Goal: Use online tool/utility: Utilize a website feature to perform a specific function

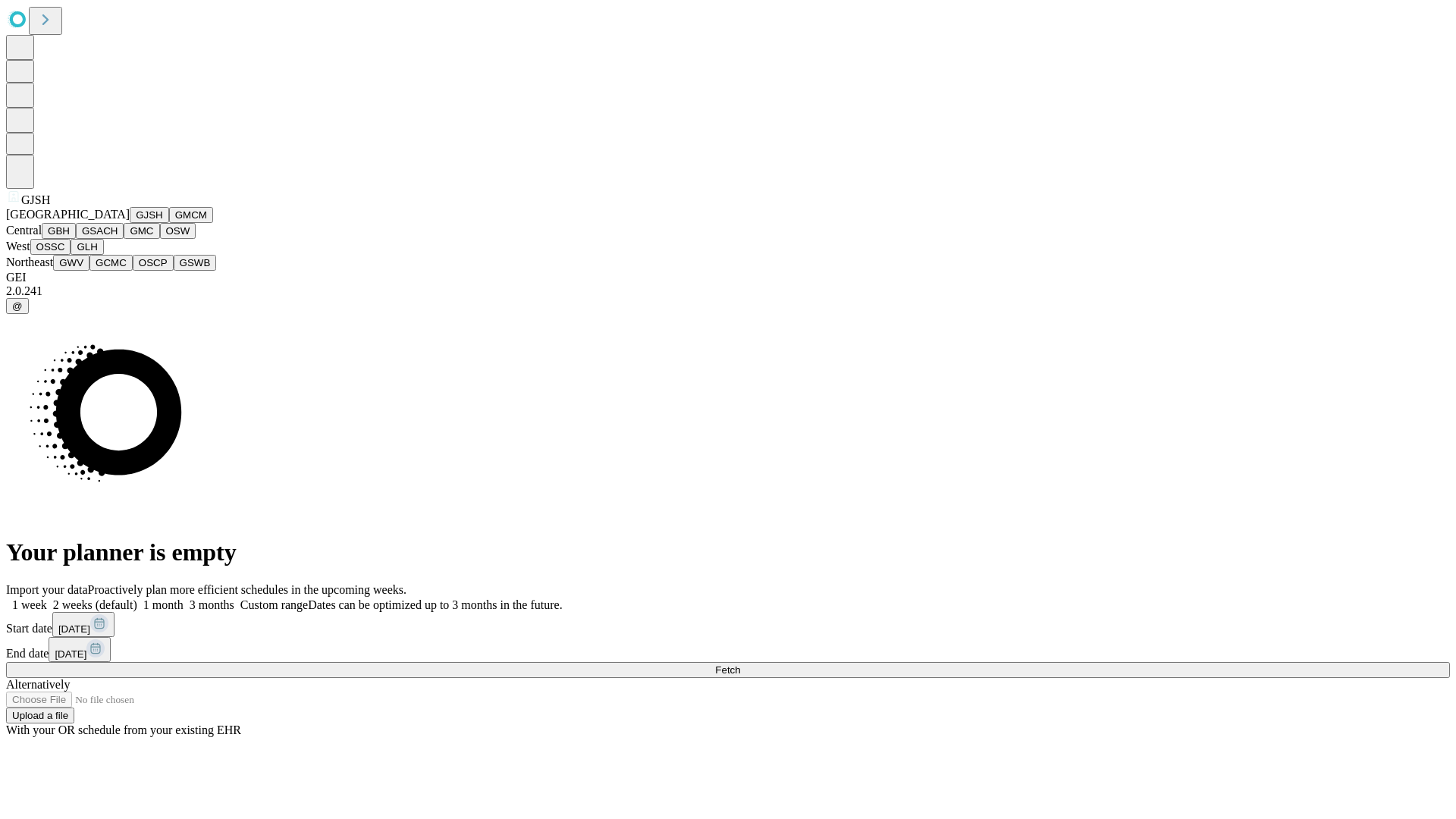
click at [130, 223] on button "GJSH" at bounding box center [149, 215] width 39 height 16
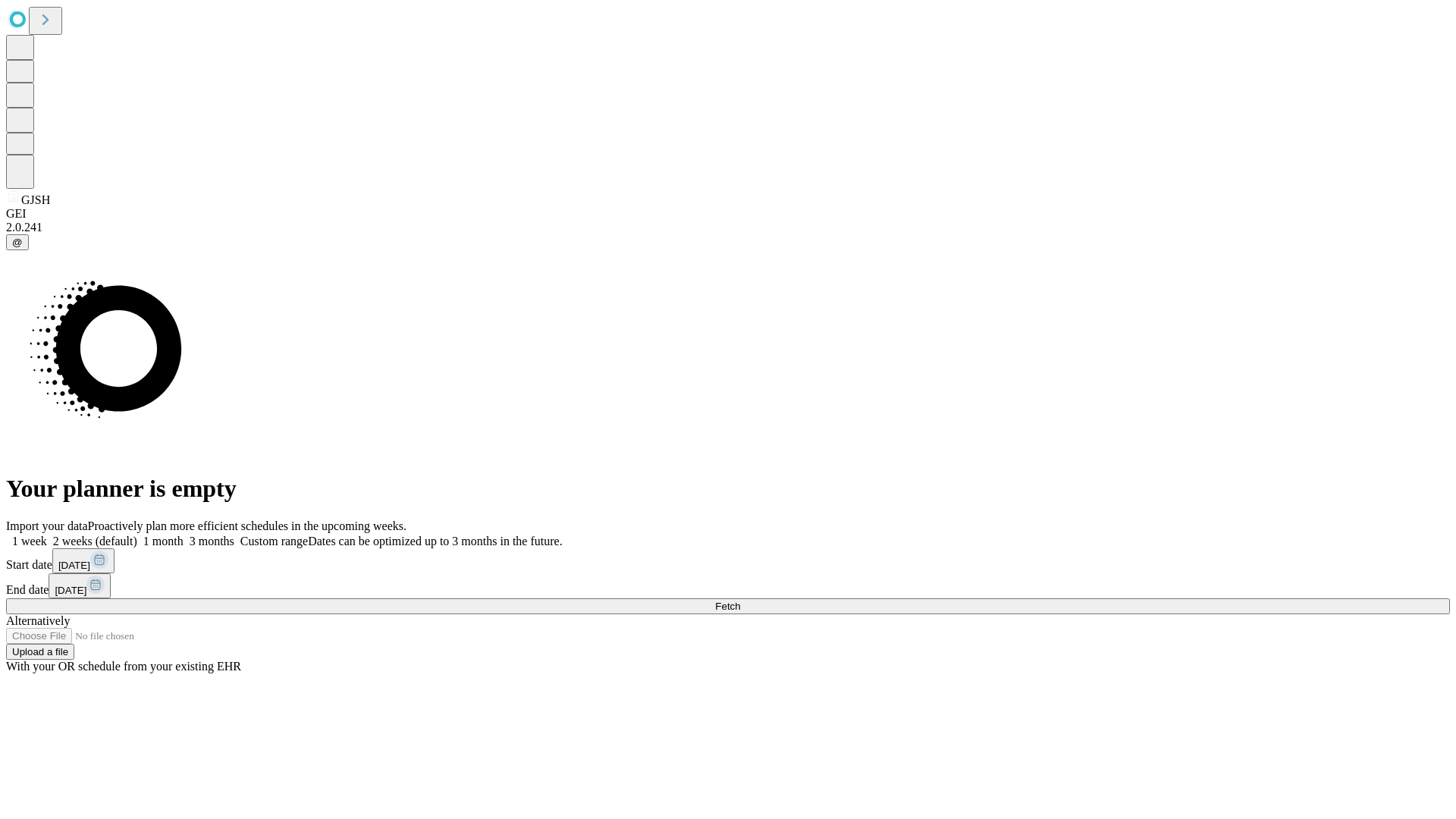
click at [184, 535] on label "1 month" at bounding box center [161, 541] width 46 height 13
click at [740, 601] on span "Fetch" at bounding box center [727, 606] width 25 height 11
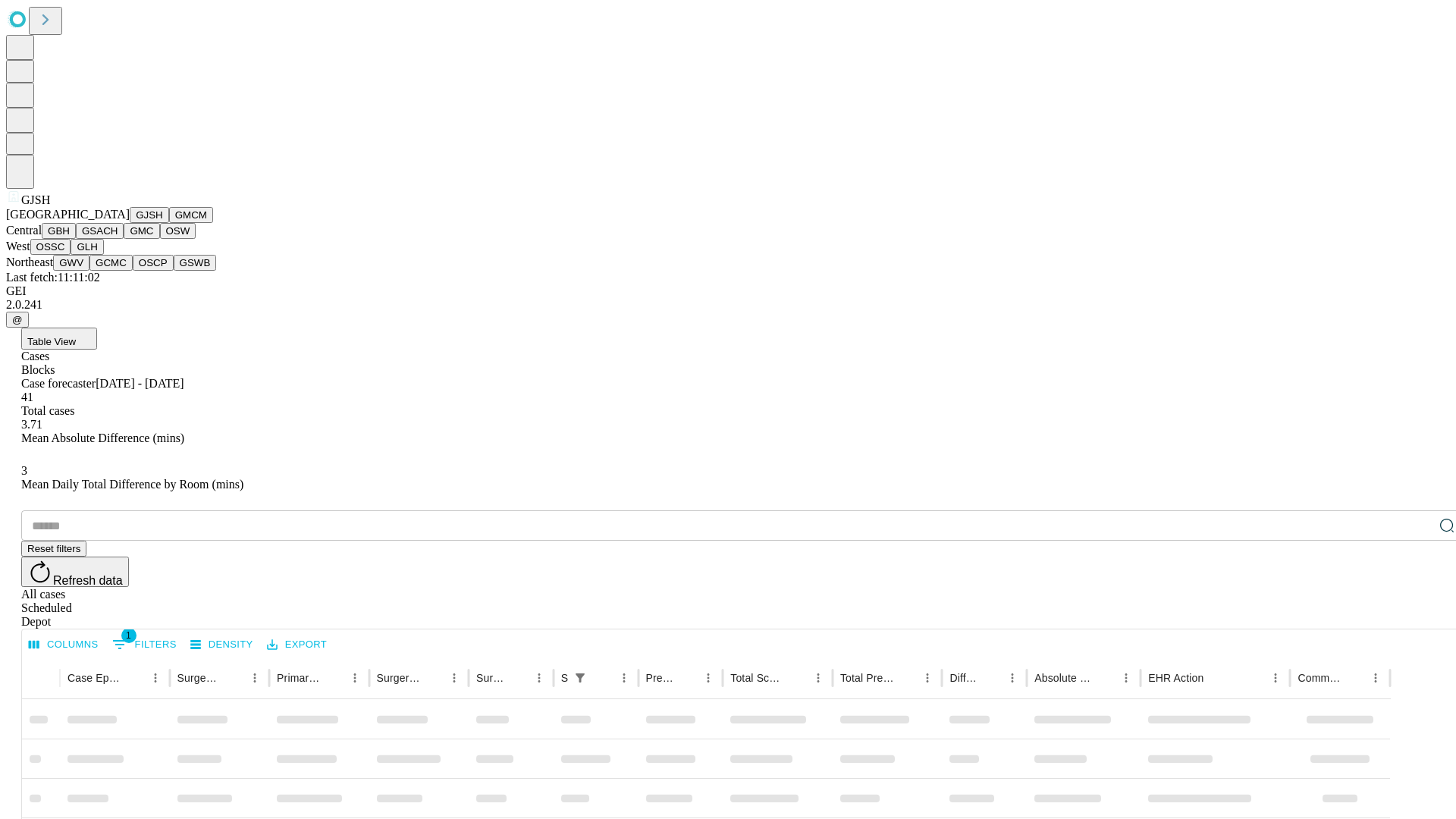
click at [169, 223] on button "GMCM" at bounding box center [190, 215] width 44 height 16
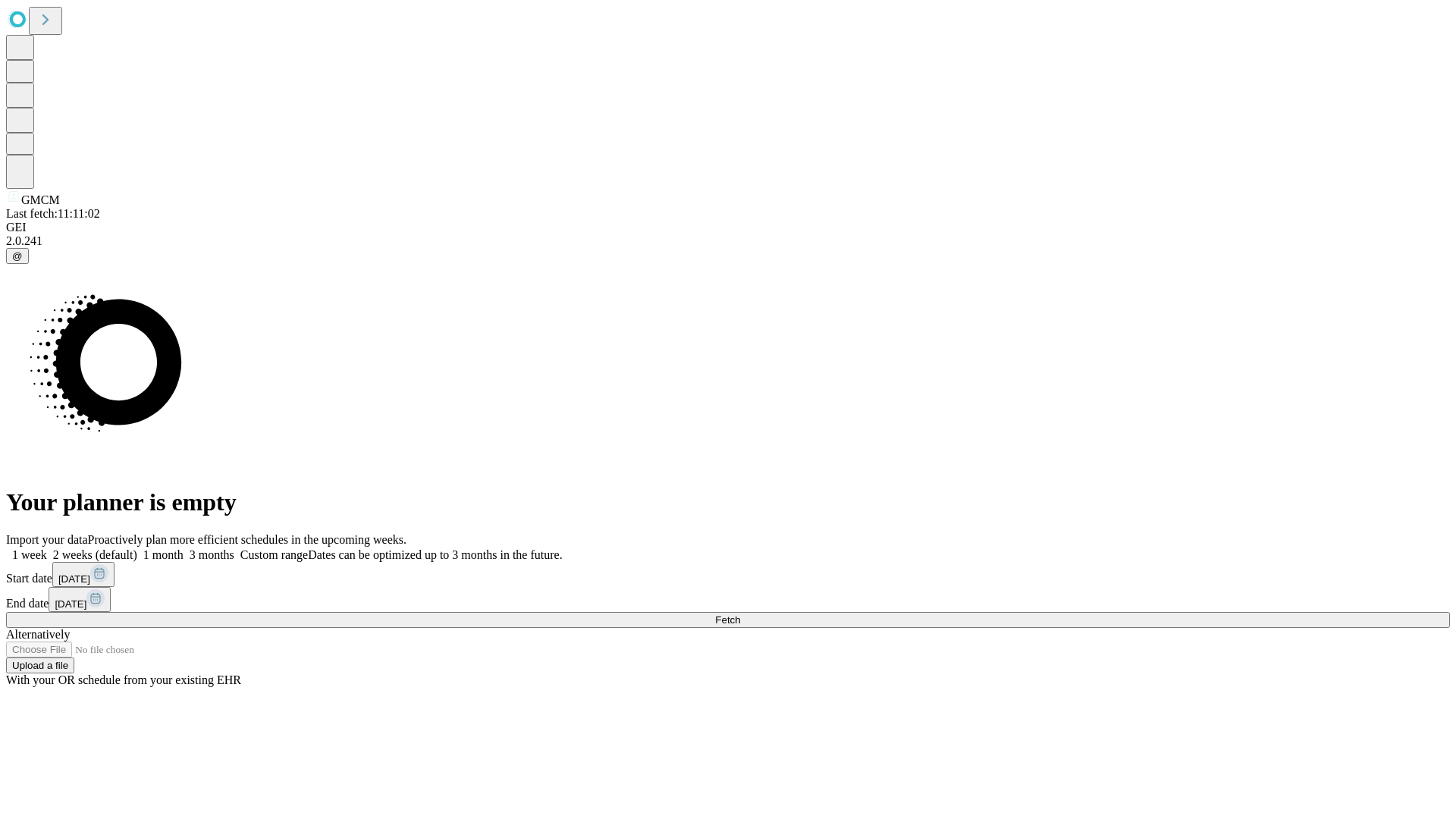
click at [184, 549] on label "1 month" at bounding box center [161, 555] width 46 height 13
click at [740, 614] on span "Fetch" at bounding box center [727, 620] width 25 height 11
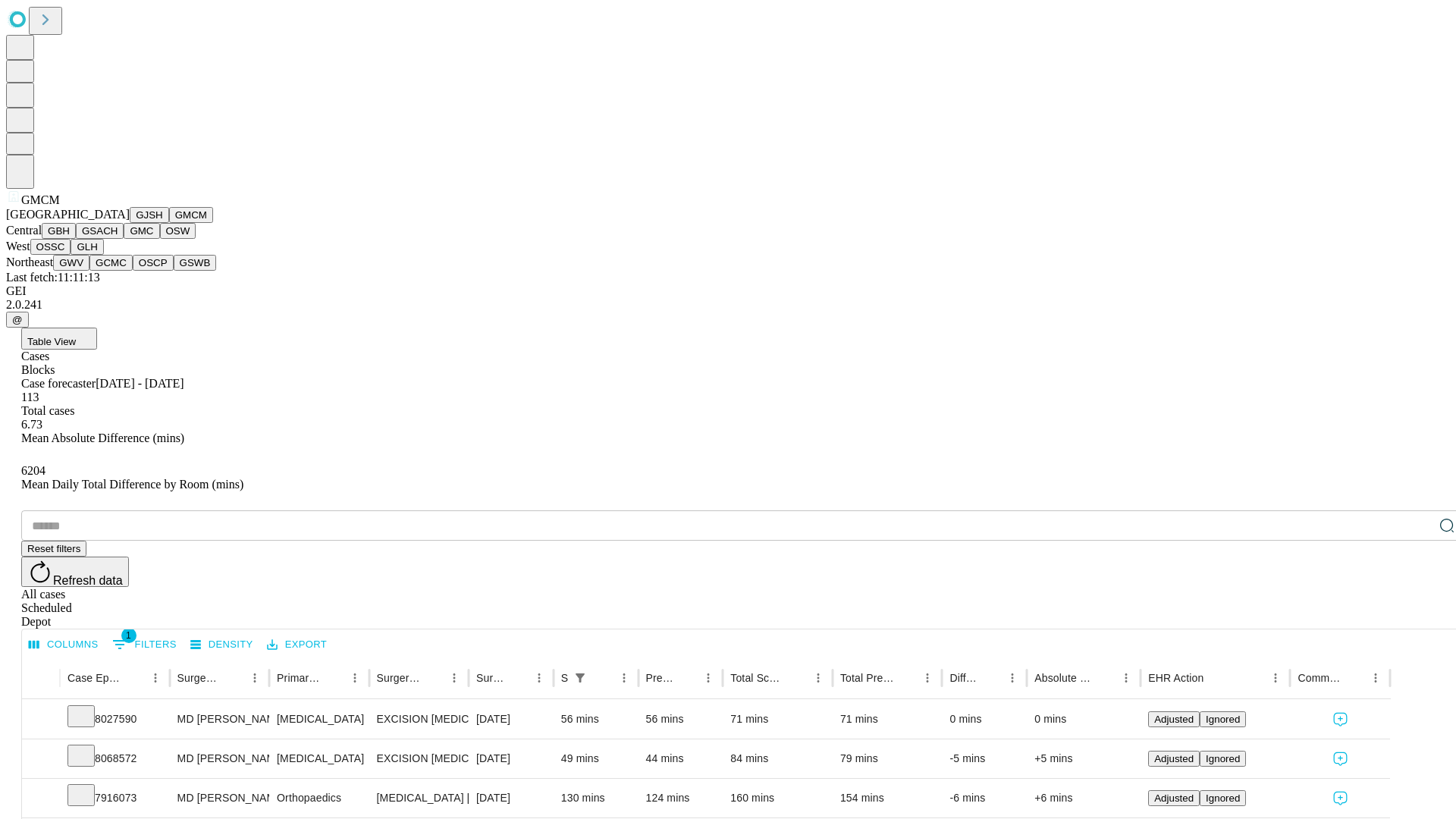
click at [76, 239] on button "GBH" at bounding box center [58, 231] width 34 height 16
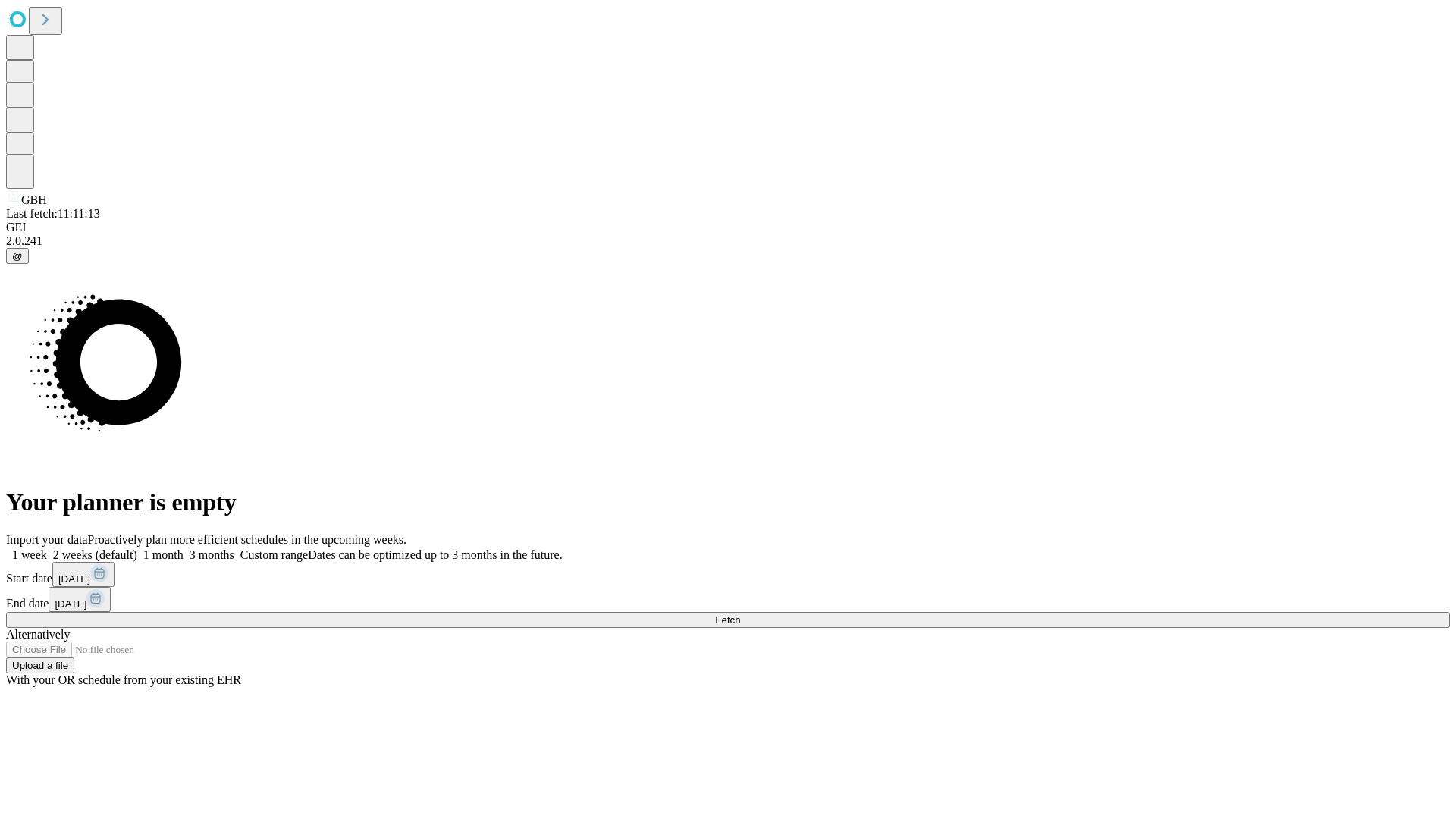
click at [184, 549] on label "1 month" at bounding box center [161, 555] width 46 height 13
click at [740, 614] on span "Fetch" at bounding box center [727, 620] width 25 height 11
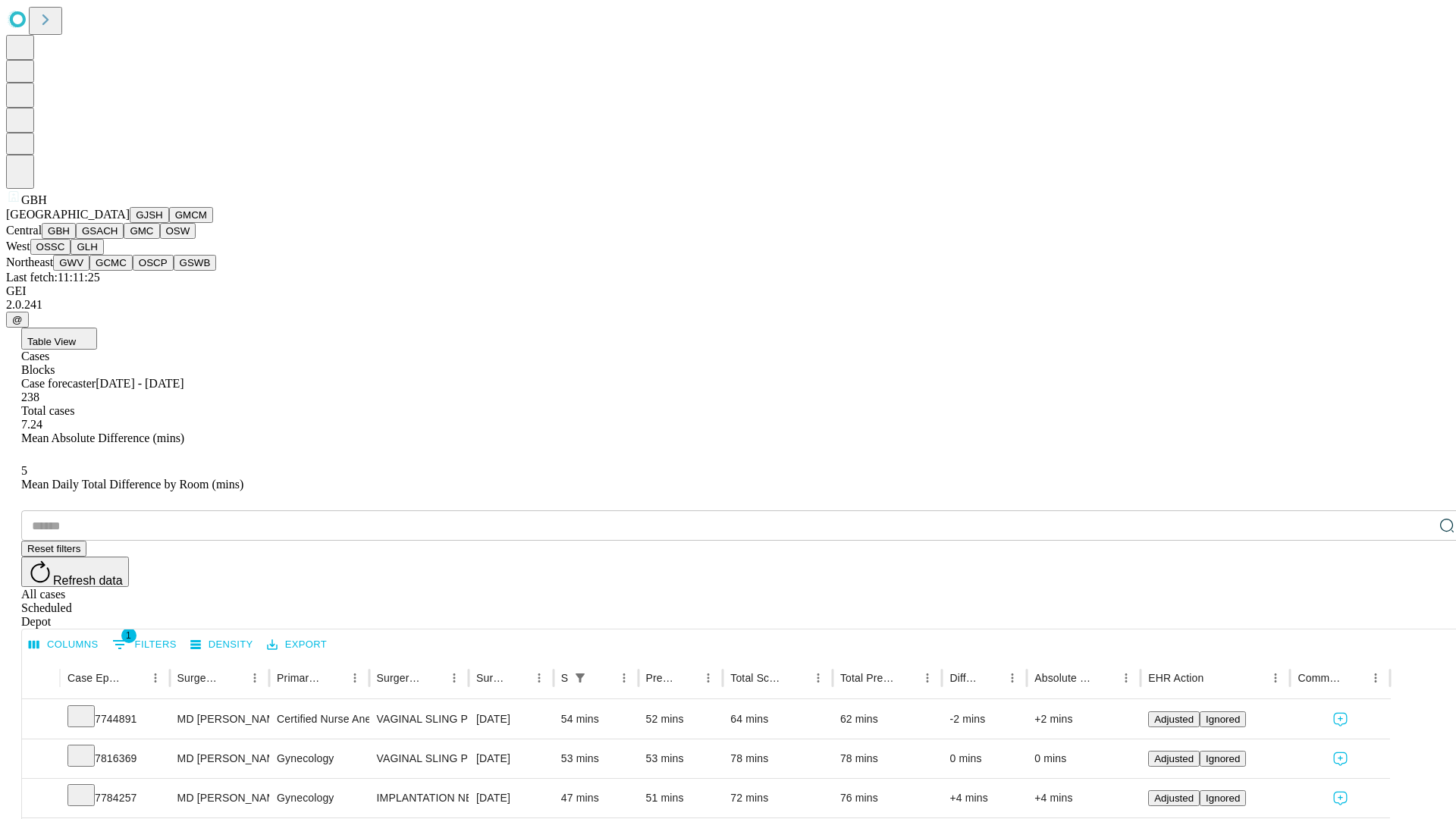
click at [118, 239] on button "GSACH" at bounding box center [100, 231] width 48 height 16
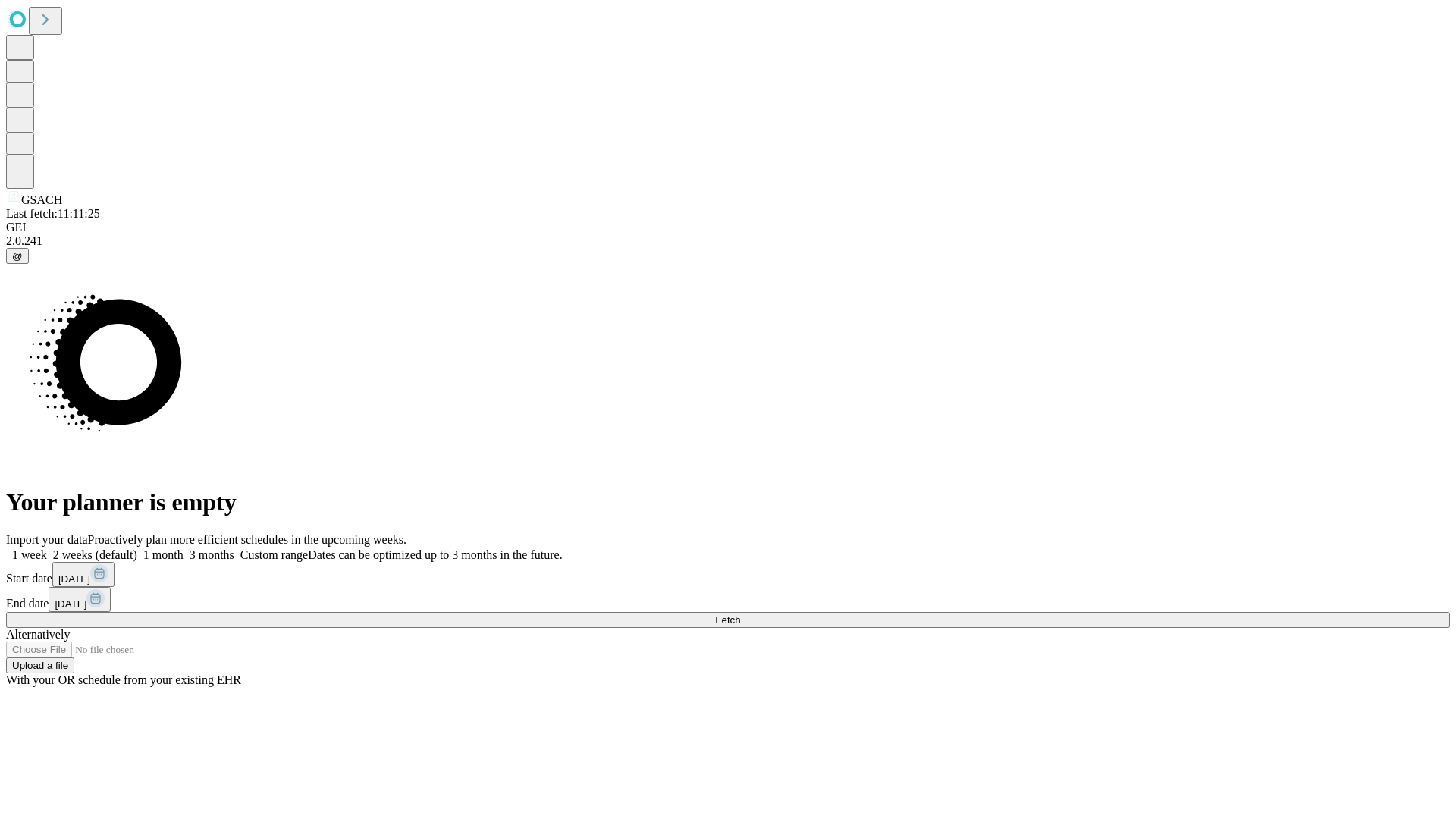
click at [184, 549] on label "1 month" at bounding box center [161, 555] width 46 height 13
click at [740, 614] on span "Fetch" at bounding box center [727, 620] width 25 height 11
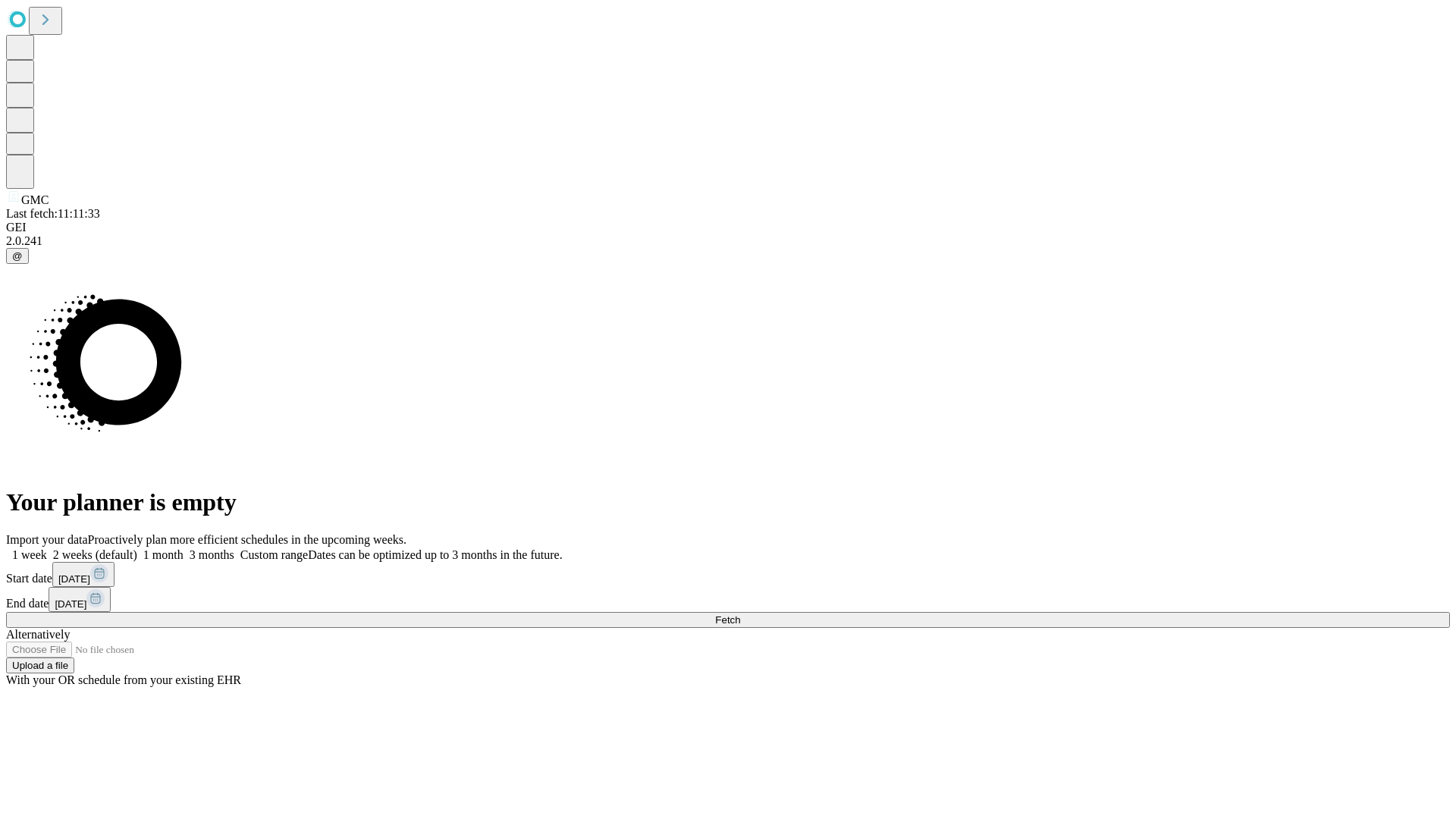
click at [184, 549] on label "1 month" at bounding box center [161, 555] width 46 height 13
click at [740, 614] on span "Fetch" at bounding box center [727, 620] width 25 height 11
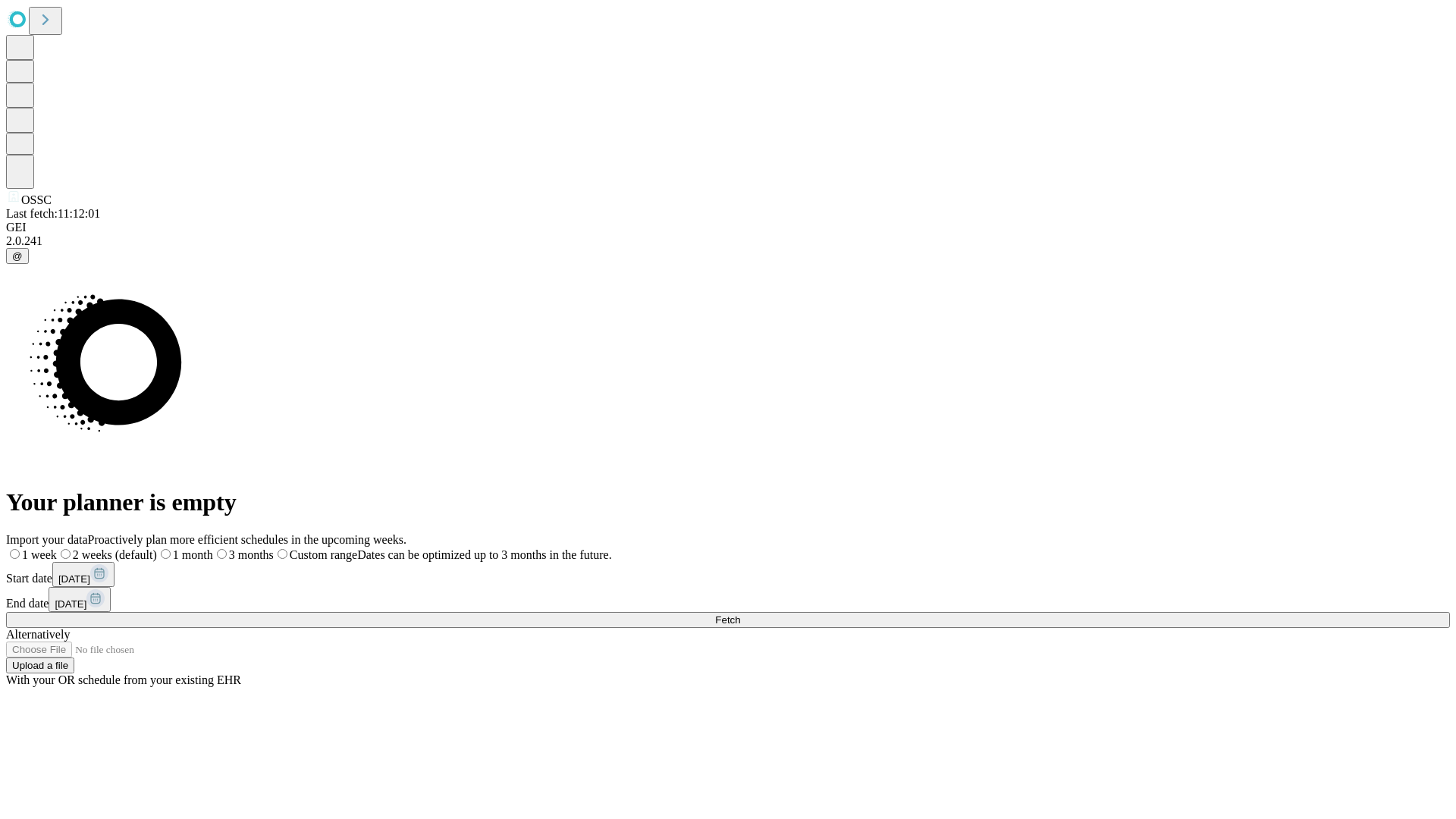
click at [213, 549] on label "1 month" at bounding box center [185, 555] width 56 height 13
click at [740, 614] on span "Fetch" at bounding box center [727, 620] width 25 height 11
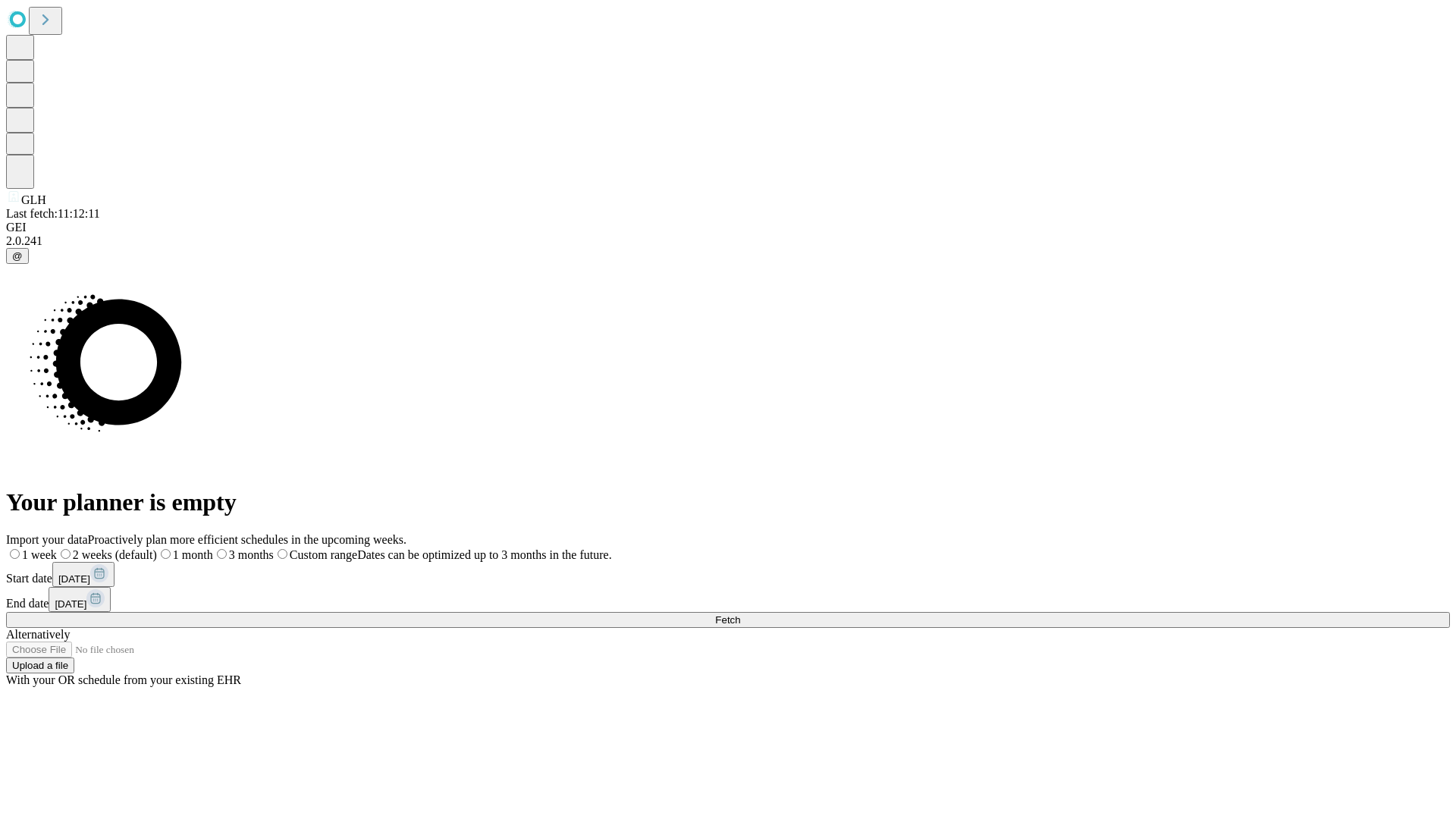
click at [213, 549] on label "1 month" at bounding box center [185, 555] width 56 height 13
click at [740, 614] on span "Fetch" at bounding box center [727, 620] width 25 height 11
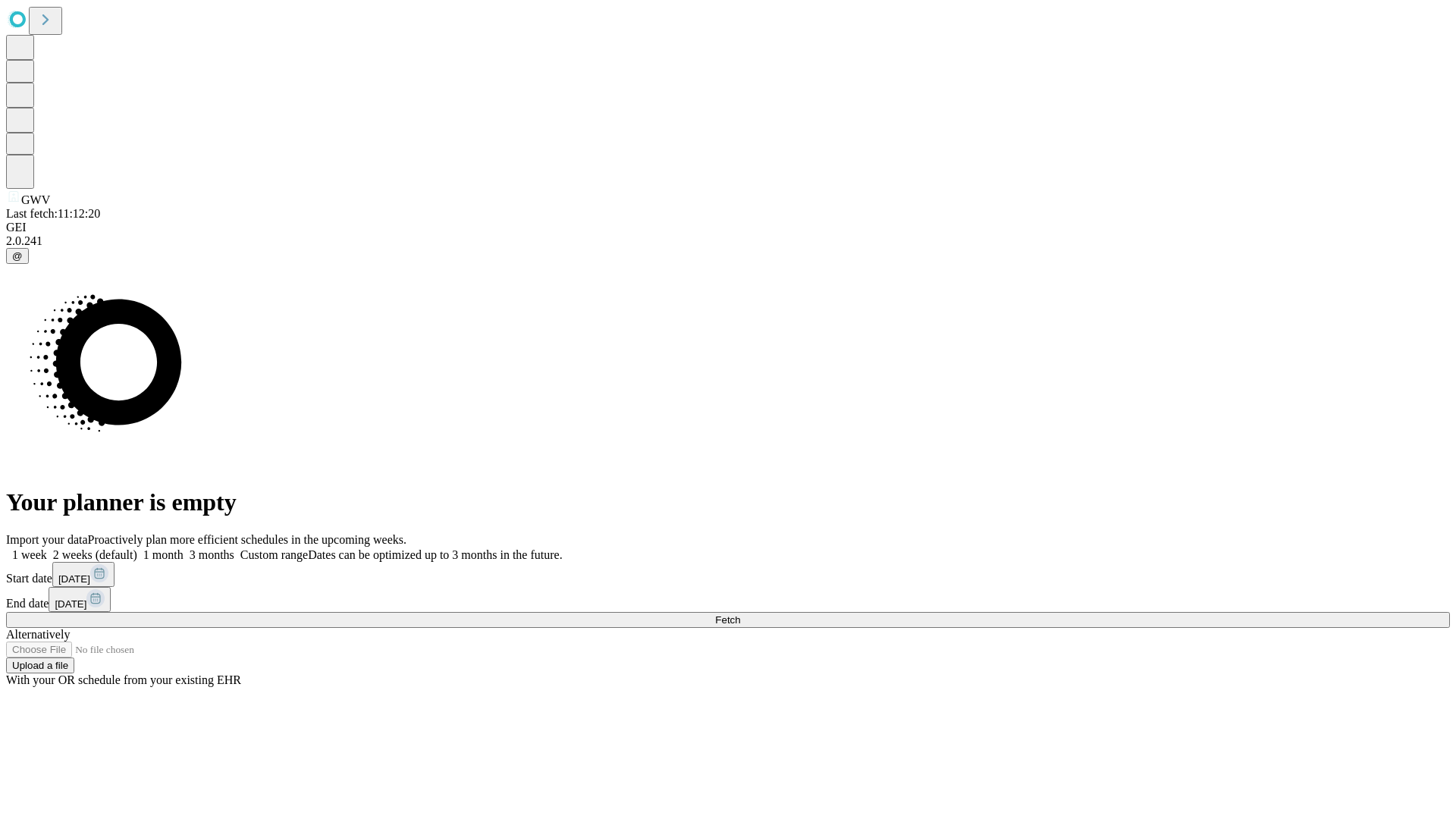
click at [184, 549] on label "1 month" at bounding box center [161, 555] width 46 height 13
click at [740, 614] on span "Fetch" at bounding box center [727, 620] width 25 height 11
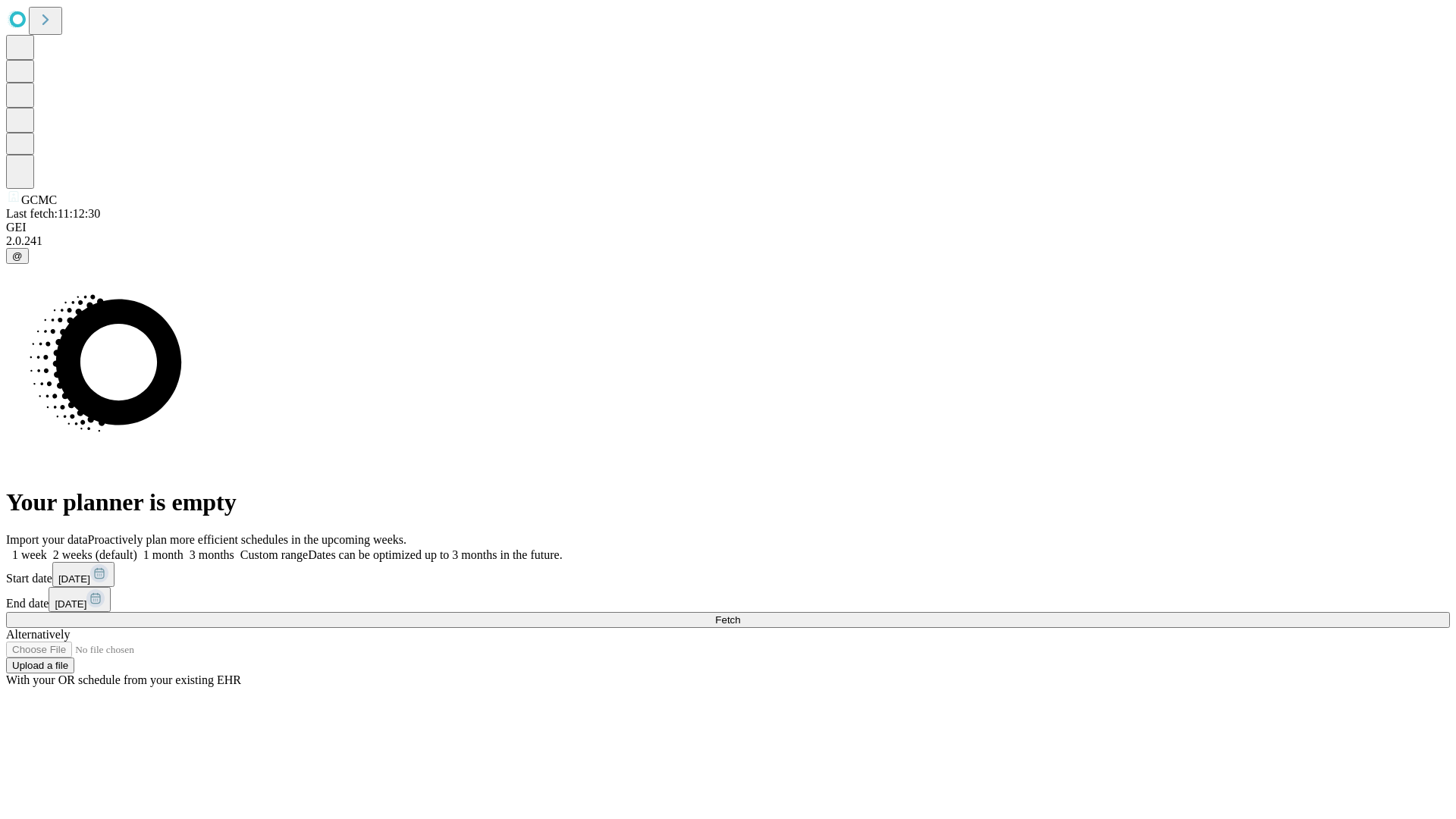
click at [184, 549] on label "1 month" at bounding box center [161, 555] width 46 height 13
click at [740, 614] on span "Fetch" at bounding box center [727, 620] width 25 height 11
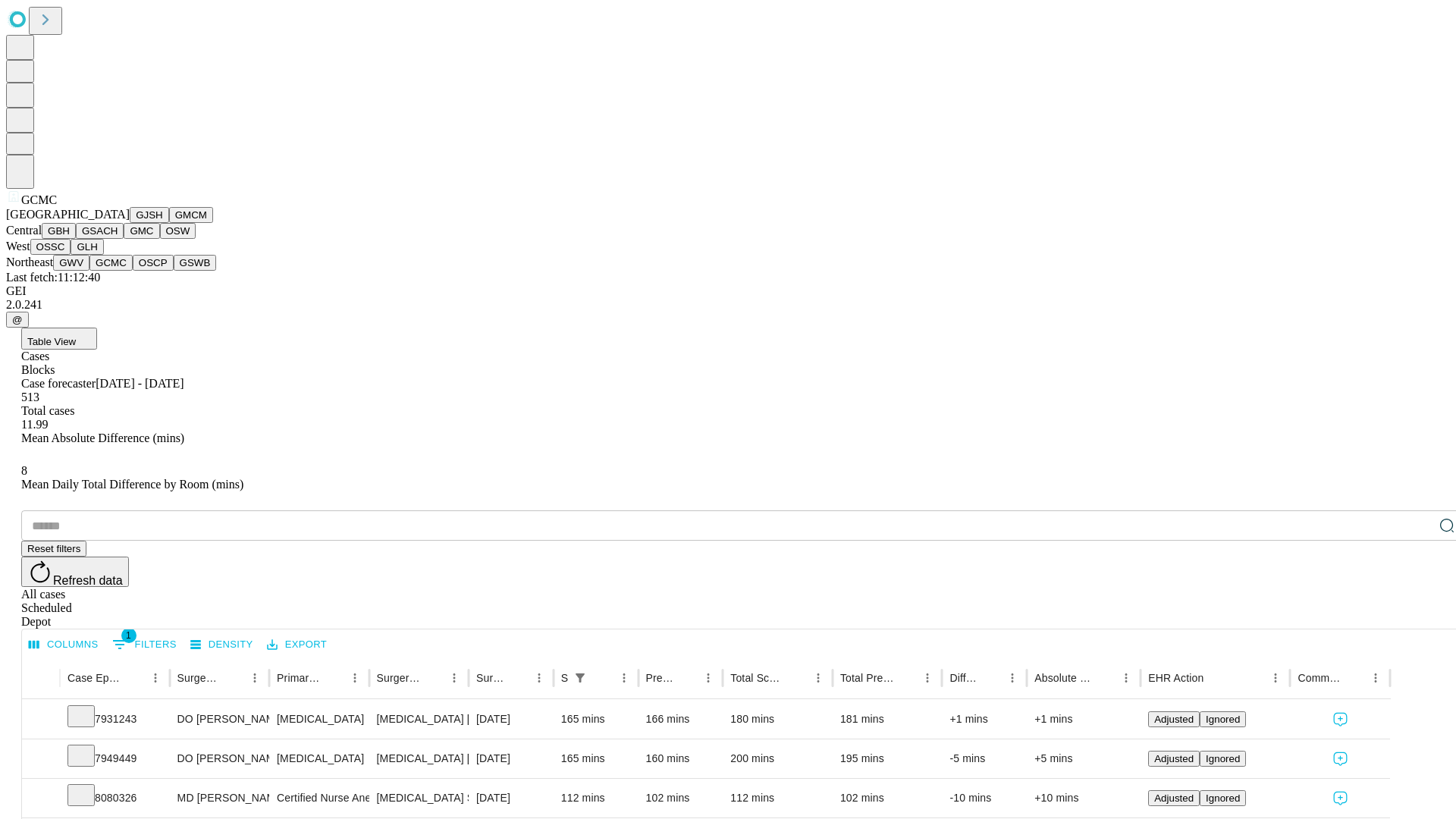
click at [133, 271] on button "OSCP" at bounding box center [153, 263] width 41 height 16
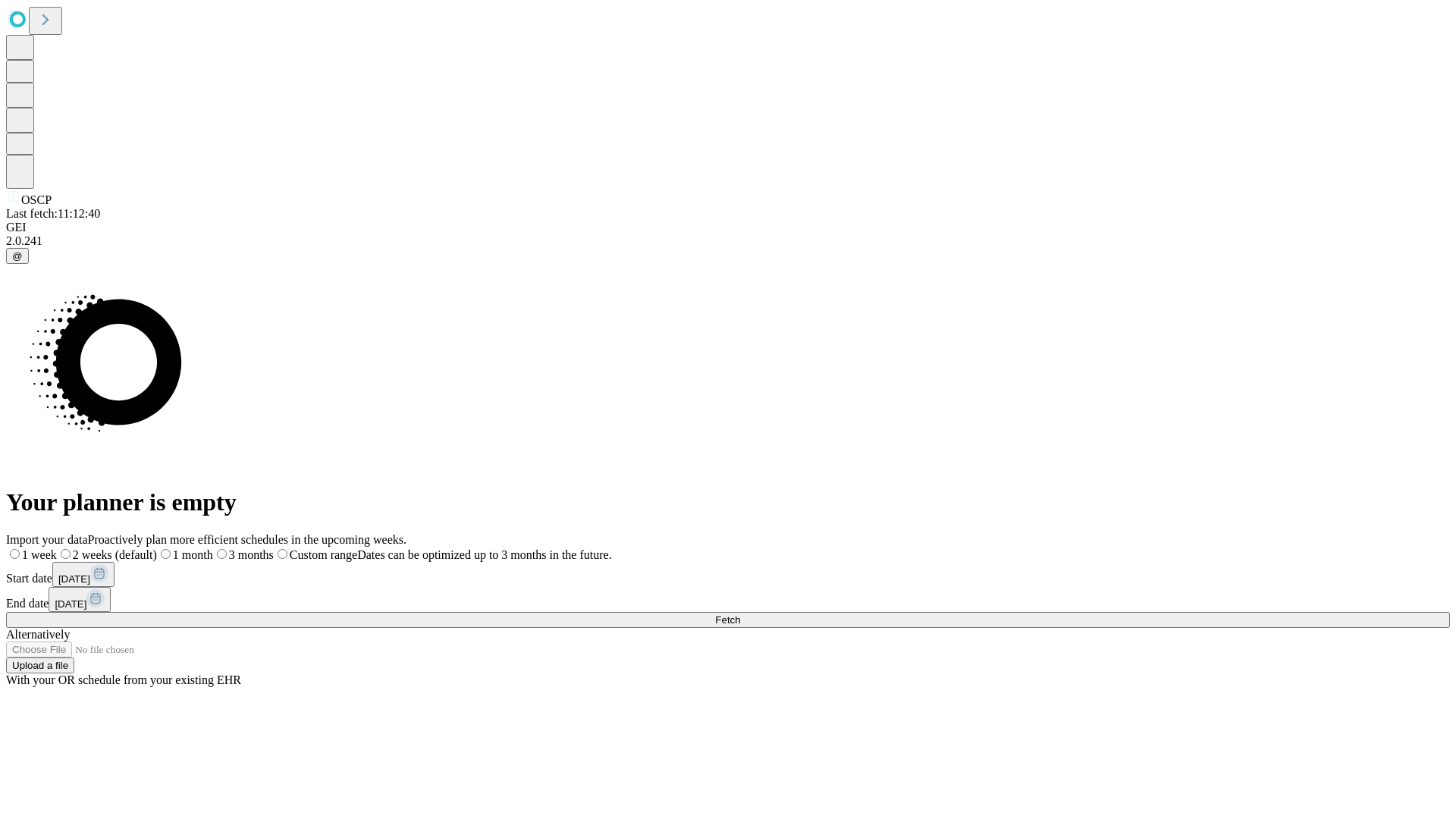
click at [213, 549] on label "1 month" at bounding box center [185, 555] width 56 height 13
click at [740, 614] on span "Fetch" at bounding box center [727, 620] width 25 height 11
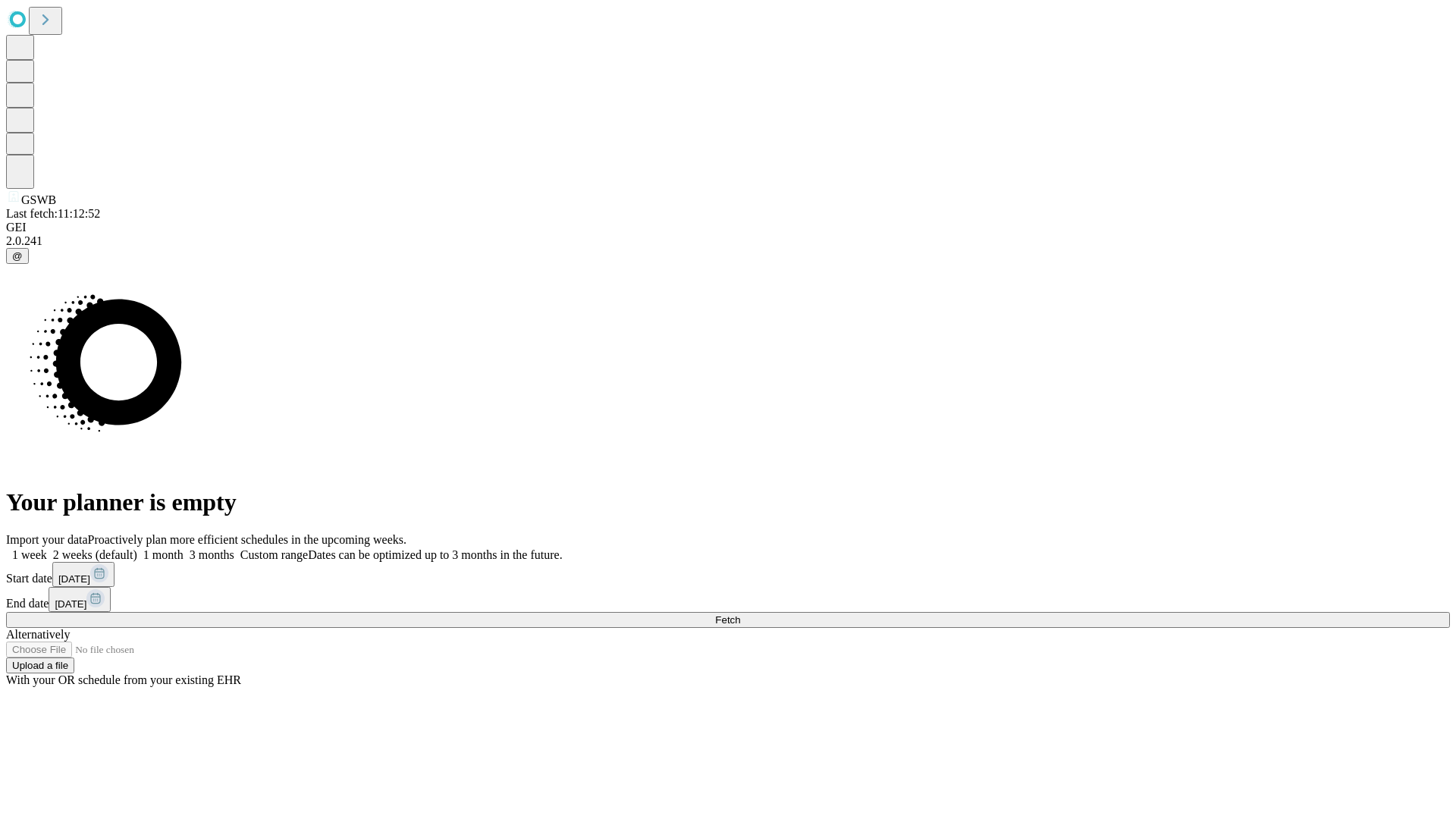
click at [740, 614] on span "Fetch" at bounding box center [727, 620] width 25 height 11
